Goal: Information Seeking & Learning: Check status

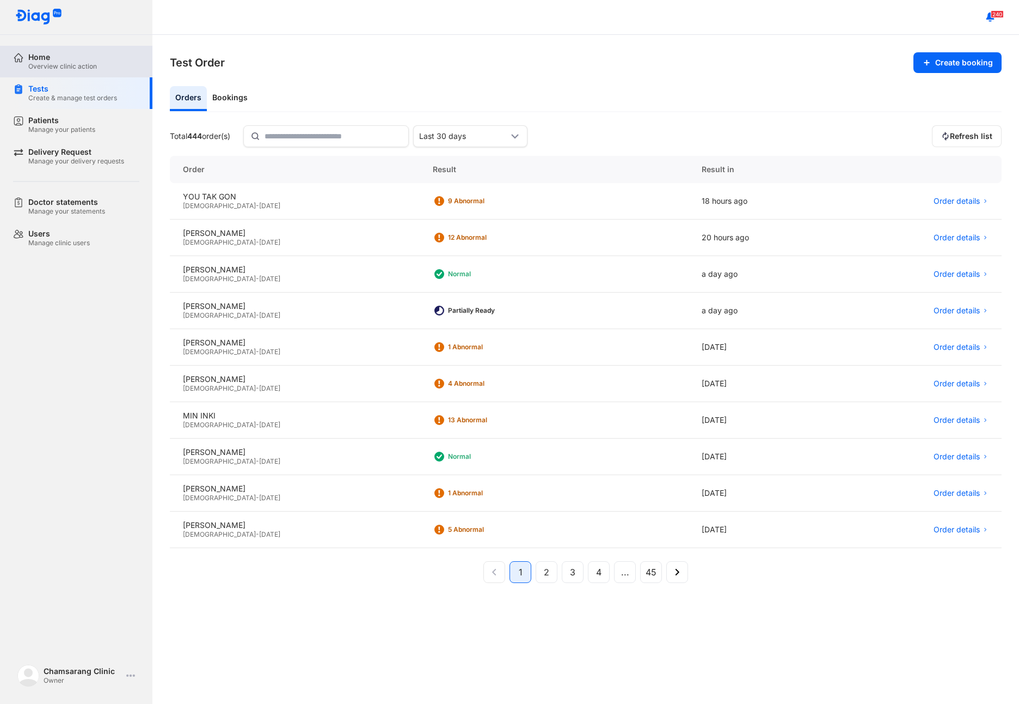
click at [57, 67] on div "Overview clinic action" at bounding box center [62, 66] width 69 height 9
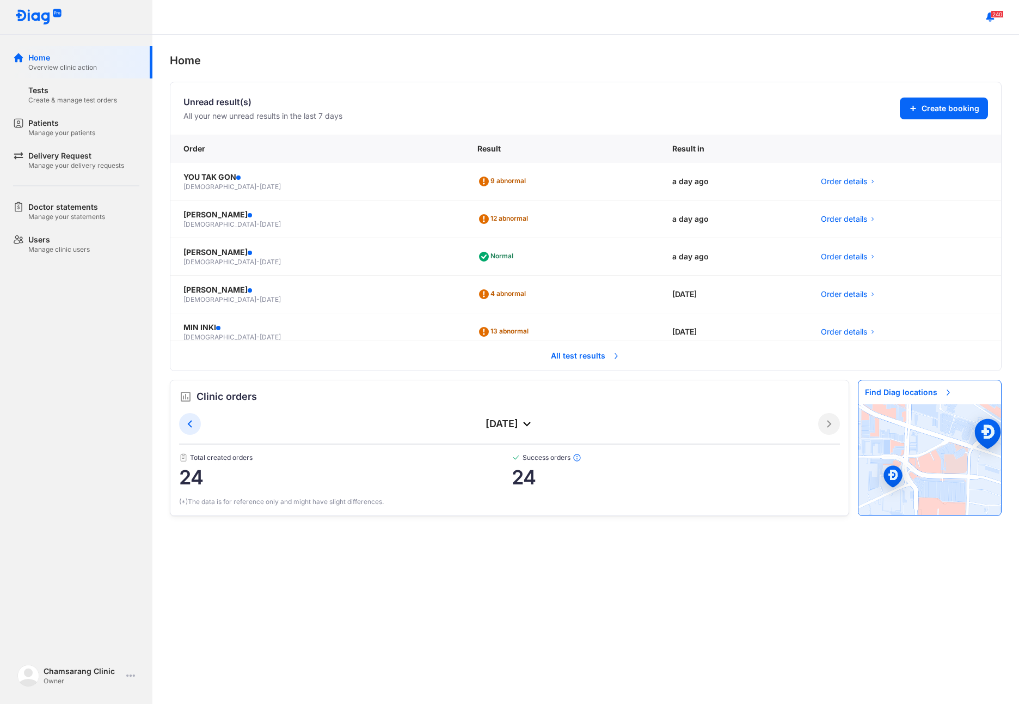
click at [569, 360] on span "All test results" at bounding box center [586, 356] width 83 height 24
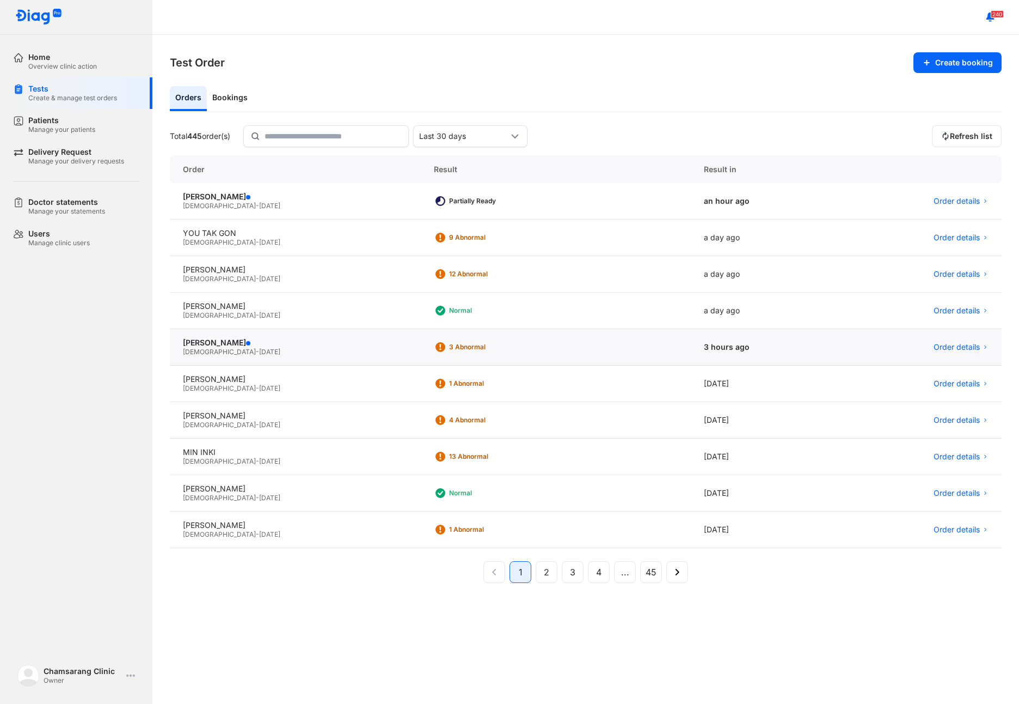
click at [345, 354] on div "Male - 02/03/1986" at bounding box center [295, 351] width 225 height 9
click at [283, 209] on div "Male - 02/04/1999" at bounding box center [295, 205] width 225 height 9
click at [542, 573] on button "2" at bounding box center [547, 572] width 22 height 22
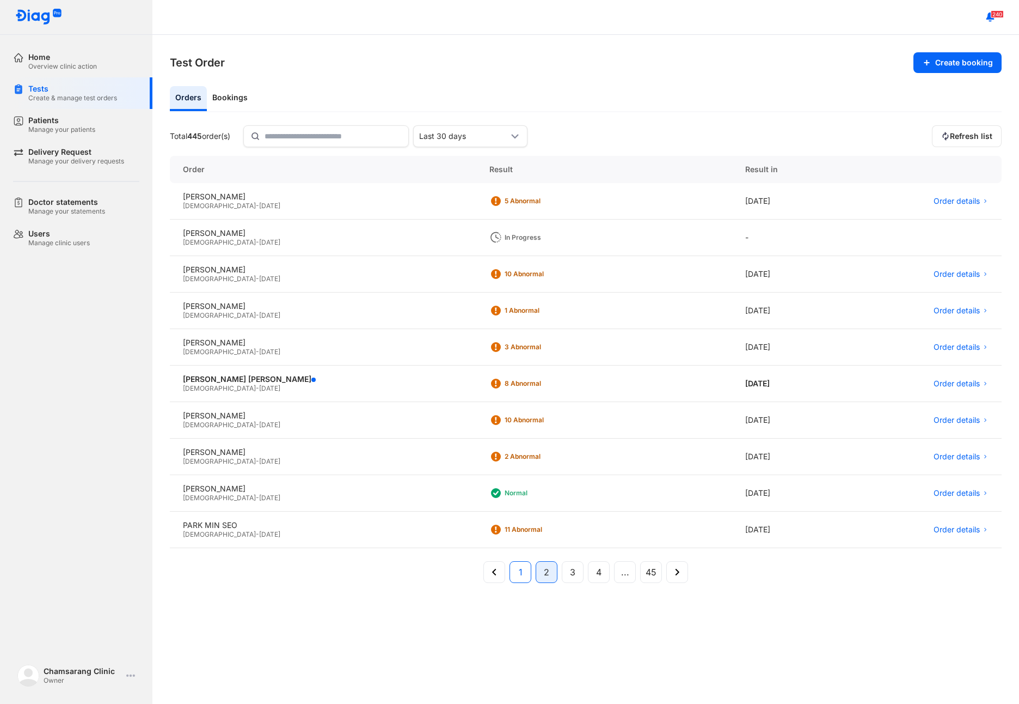
click at [519, 566] on span "1" at bounding box center [521, 571] width 4 height 13
